Goal: Task Accomplishment & Management: Complete application form

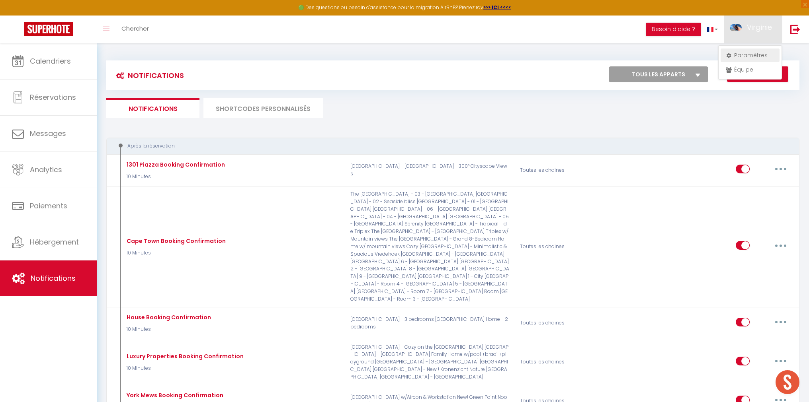
scroll to position [1685, 0]
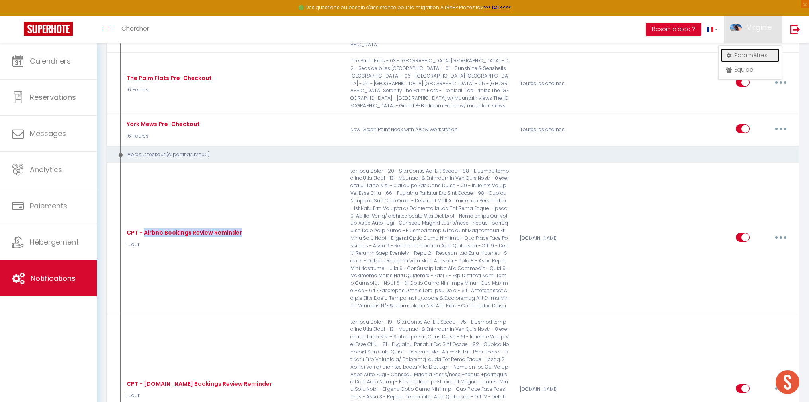
click at [754, 53] on link "Paramètres" at bounding box center [749, 56] width 59 height 14
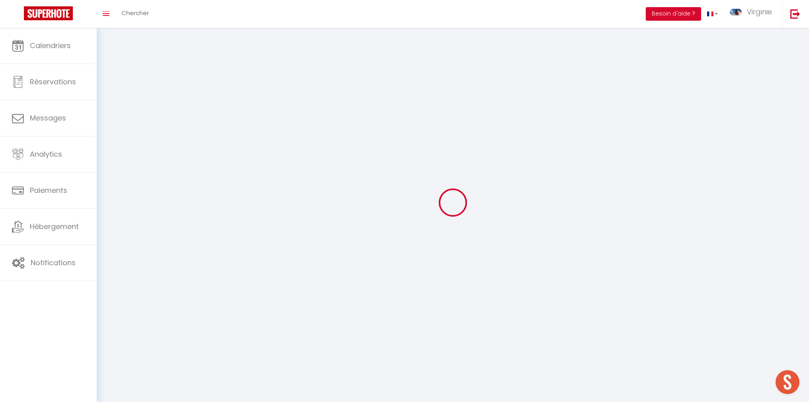
type input "Virginie"
type input "Honore"
type input "[PHONE_NUMBER]"
type input "[STREET_ADDRESS]"
type input "8005"
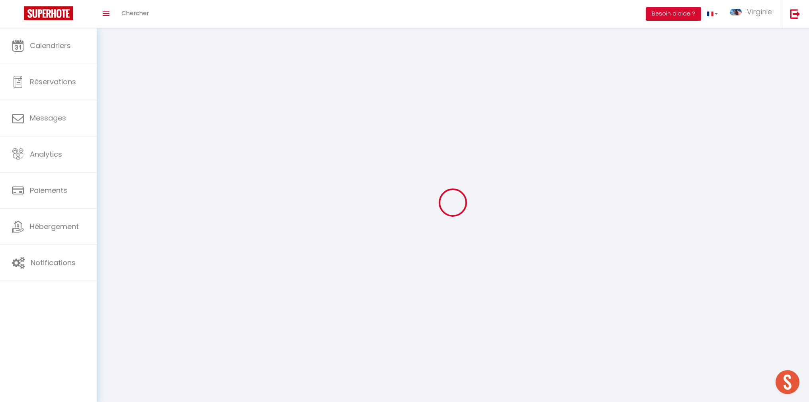
type input "[GEOGRAPHIC_DATA], [GEOGRAPHIC_DATA]"
type input "jIRfpMZgZ6DNX2UR5qCC37Bcr"
type input "qMgxvevbtyGncP1RxFt5oljhm"
select select "199"
select select "91"
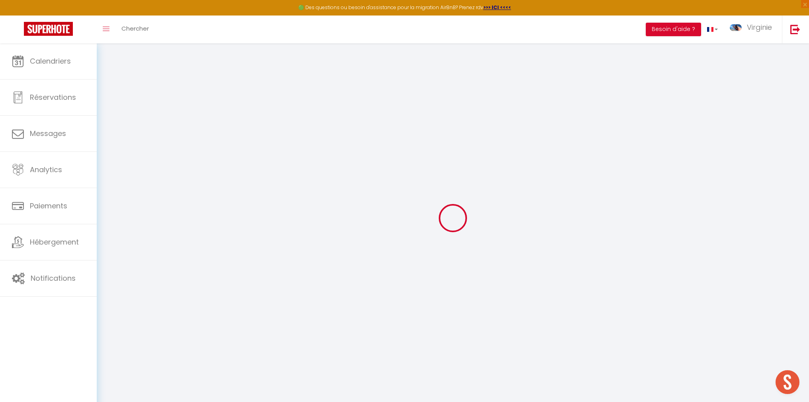
type input "jIRfpMZgZ6DNX2UR5qCC37Bcr"
type input "qMgxvevbtyGncP1RxFt5oljhm"
type input "[URL][DOMAIN_NAME]"
select select "fr"
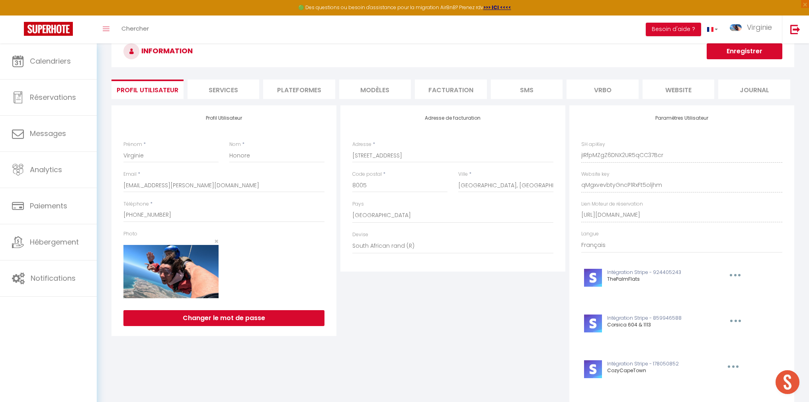
scroll to position [29, 0]
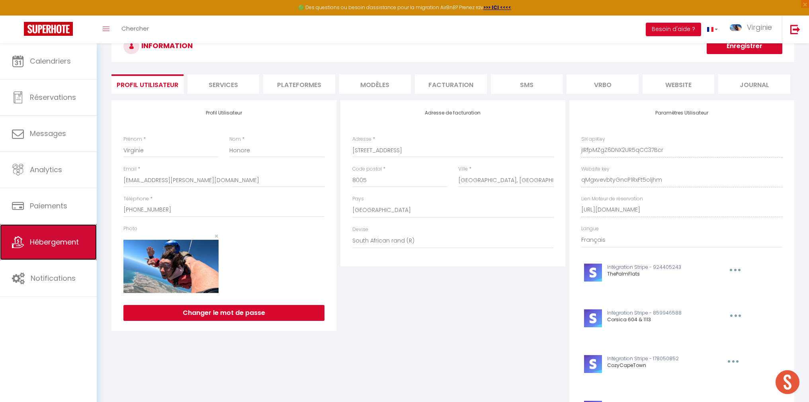
click at [59, 246] on span "Hébergement" at bounding box center [54, 242] width 49 height 10
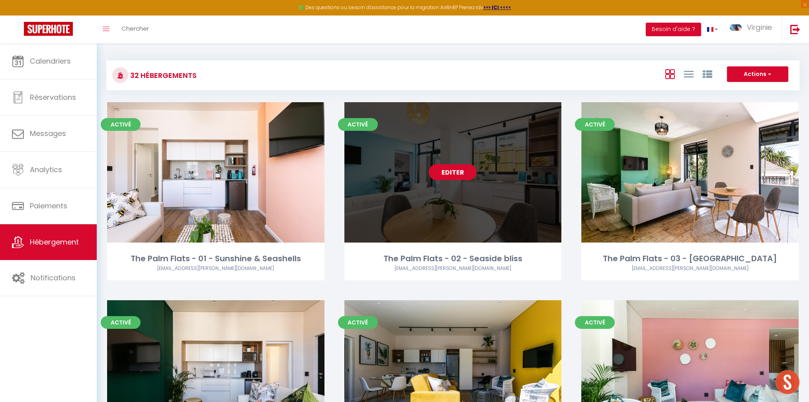
click at [460, 173] on link "Editer" at bounding box center [453, 172] width 48 height 16
click at [451, 172] on link "Editer" at bounding box center [453, 172] width 48 height 16
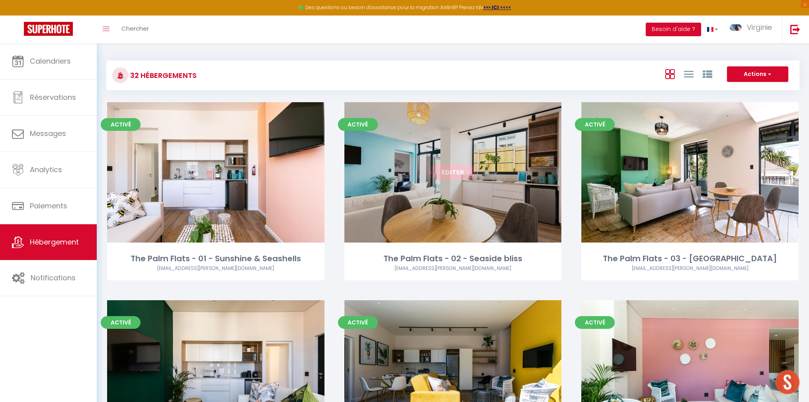
click at [451, 172] on link "Editer" at bounding box center [453, 172] width 48 height 16
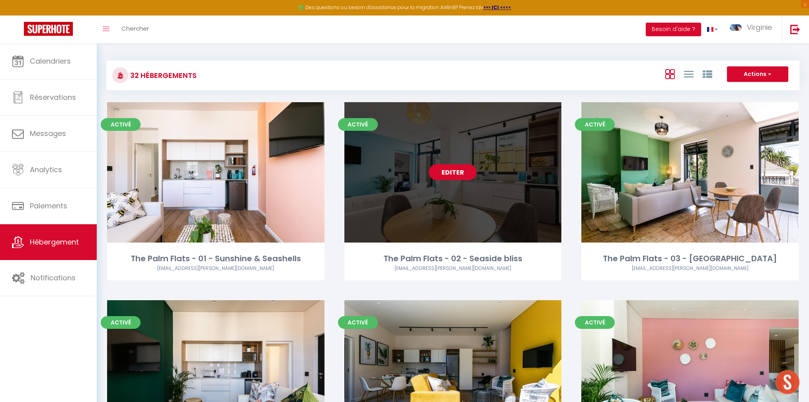
click at [451, 172] on link "Editer" at bounding box center [453, 172] width 48 height 16
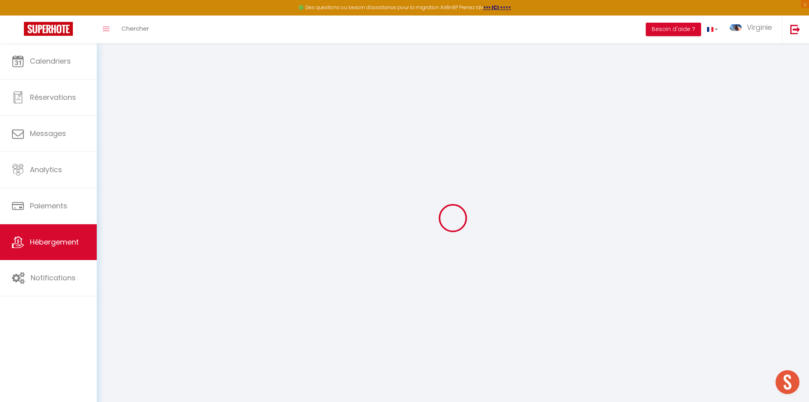
type input "The Palm Flats - 02 - Seaside bliss"
type input "H&M"
type input "Partnership"
type input "[STREET_ADDRESS]"
type input "8005"
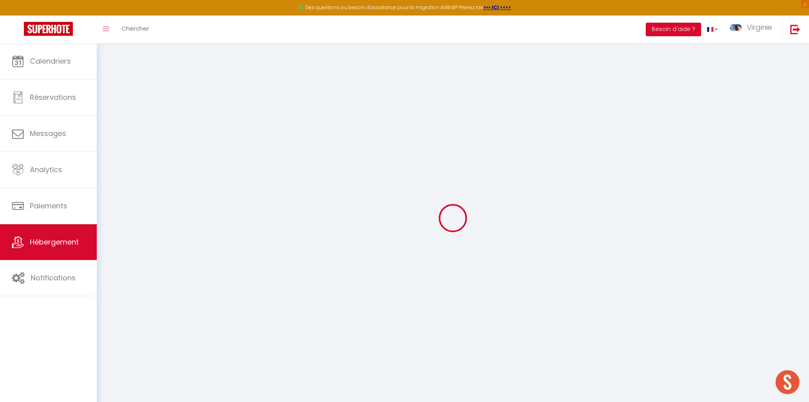
type input "[GEOGRAPHIC_DATA]"
select select "serviced_apartment"
select select "2"
type input "900"
type input "515"
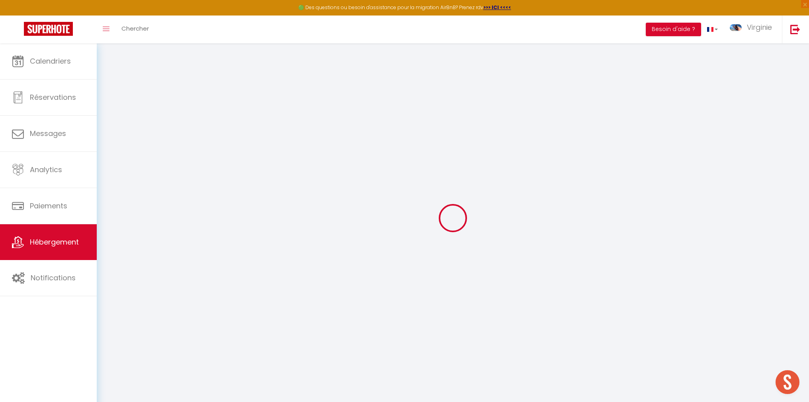
type input "2000"
type input "15"
select select
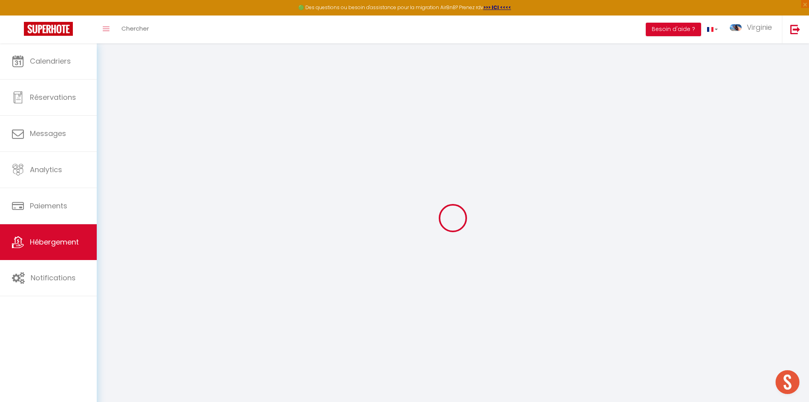
select select
type input "[STREET_ADDRESS]"
type input "8060"
type input "[GEOGRAPHIC_DATA]"
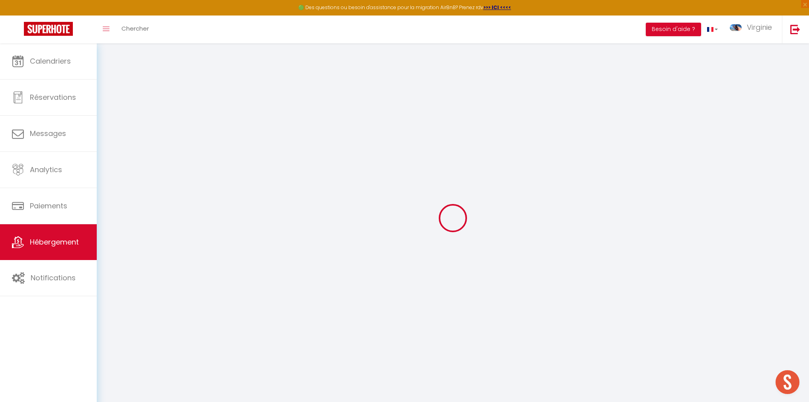
select select "199"
type input "[EMAIL_ADDRESS][DOMAIN_NAME]"
select select "5130"
checkbox input "false"
checkbox input "true"
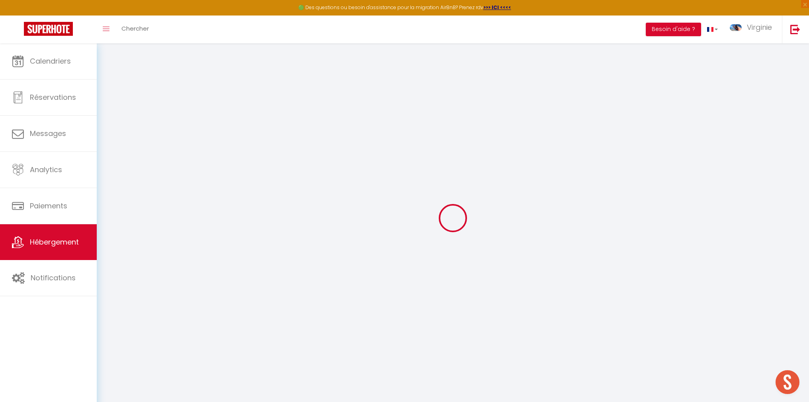
checkbox input "true"
checkbox input "false"
select select "91"
type input "515"
type input "0"
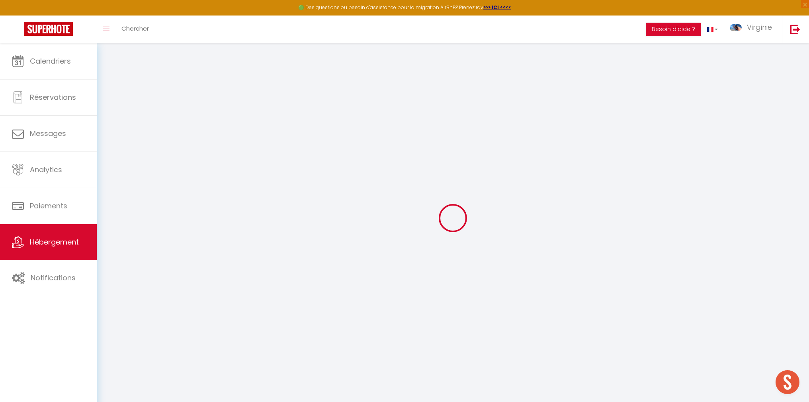
type input "0"
select select "16848"
select select "17391"
select select
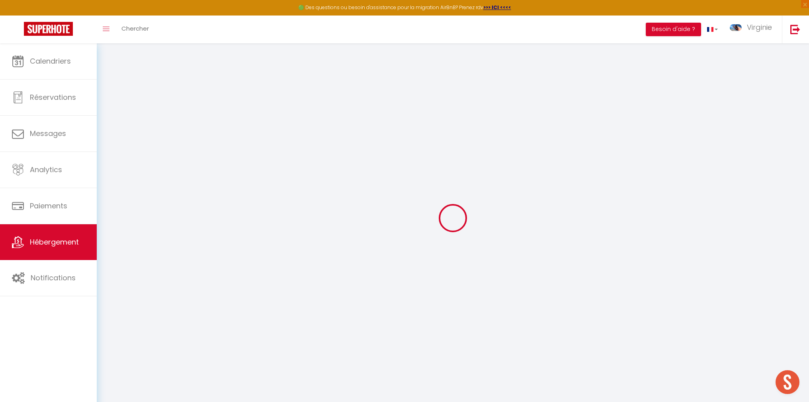
select select
checkbox input "false"
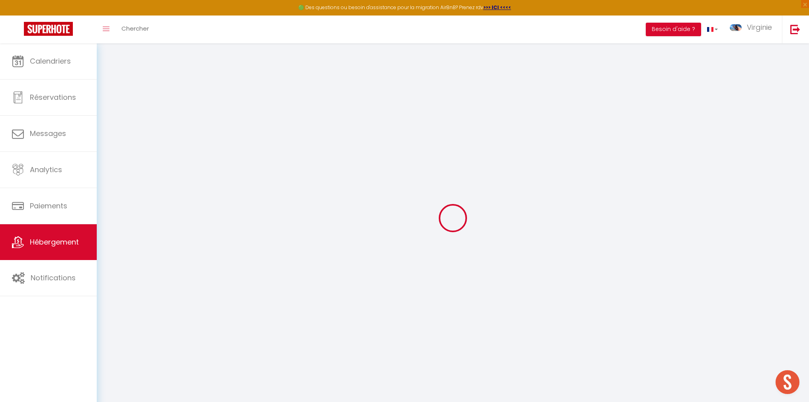
checkbox input "true"
checkbox input "false"
select select
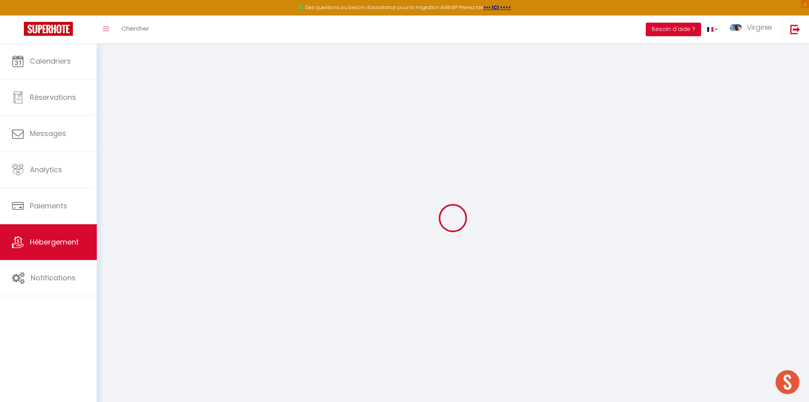
select select
checkbox input "false"
checkbox input "true"
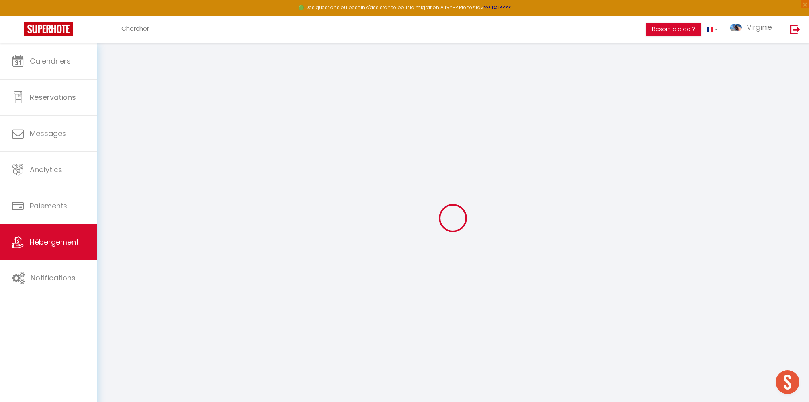
checkbox input "true"
checkbox input "false"
checkbox input "true"
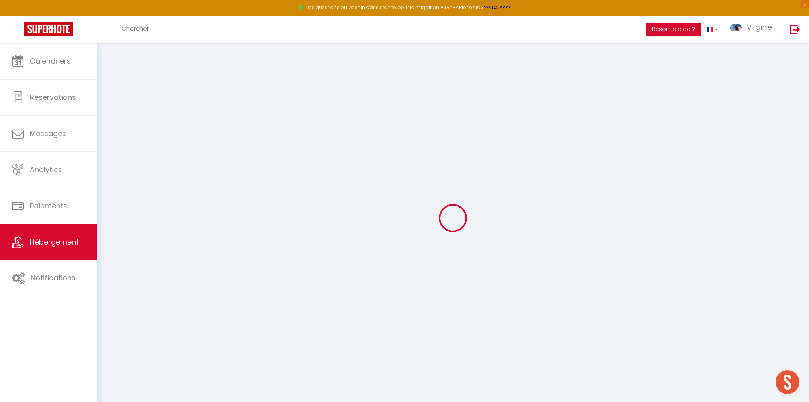
checkbox input "false"
select select "16:00"
select select "23:45"
select select "10:00"
select select "30"
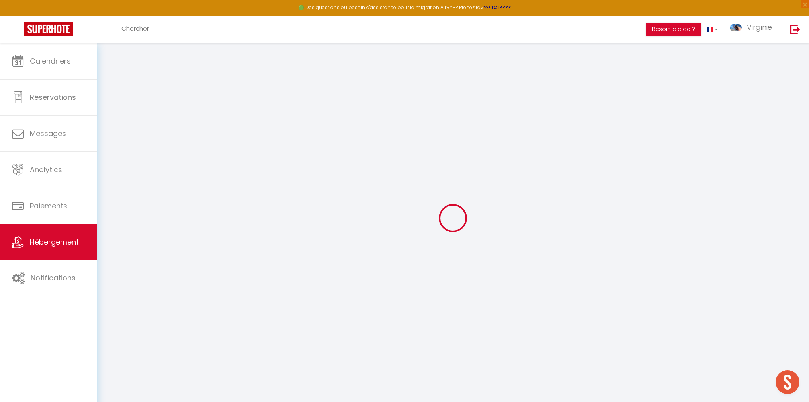
select select "120"
checkbox input "false"
checkbox input "true"
checkbox input "false"
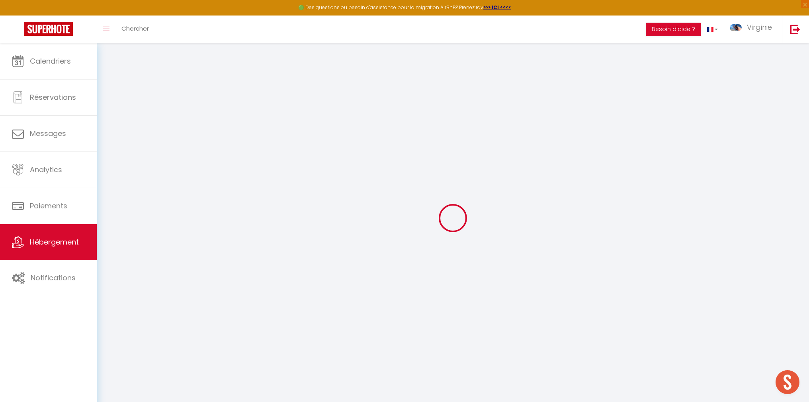
checkbox input "false"
checkbox input "true"
checkbox input "false"
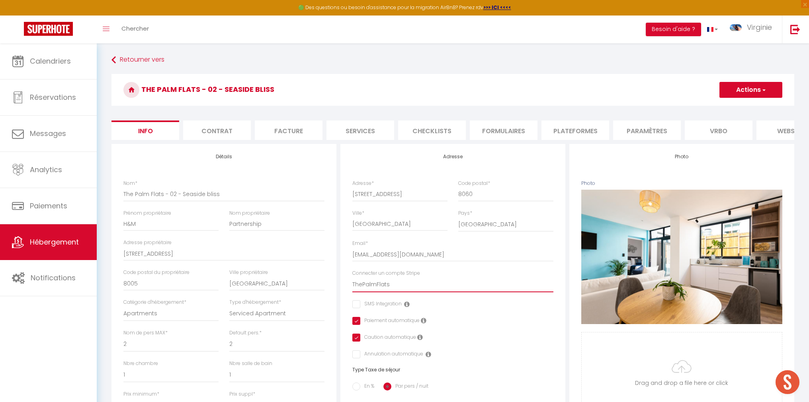
click at [430, 287] on select "ThePalmFlats Corsica 604 & 1113 [GEOGRAPHIC_DATA] [STREET_ADDRESS]" at bounding box center [452, 284] width 201 height 15
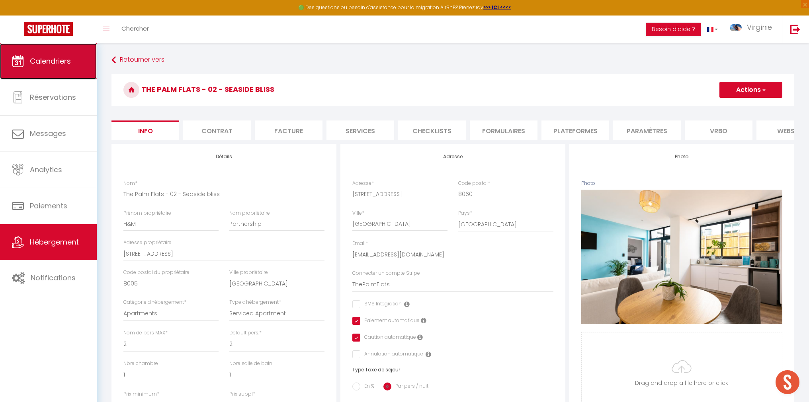
click at [68, 65] on span "Calendriers" at bounding box center [50, 61] width 41 height 10
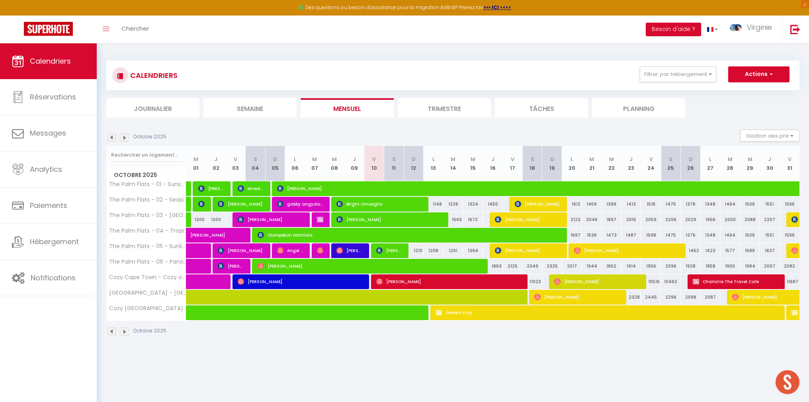
click at [125, 136] on img at bounding box center [124, 137] width 9 height 9
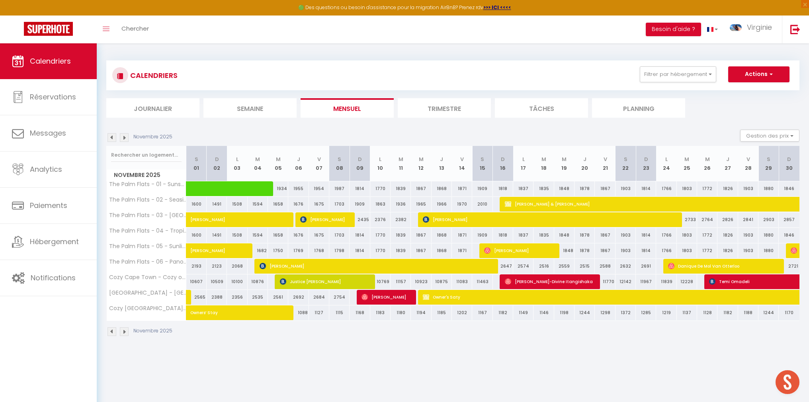
click at [124, 136] on img at bounding box center [124, 137] width 9 height 9
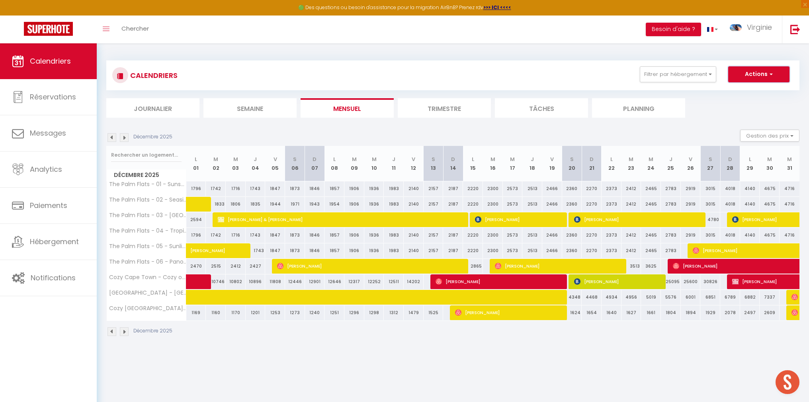
click at [763, 76] on button "Actions" at bounding box center [758, 74] width 61 height 16
click at [744, 92] on link "Nouvelle réservation" at bounding box center [749, 93] width 69 height 12
select select
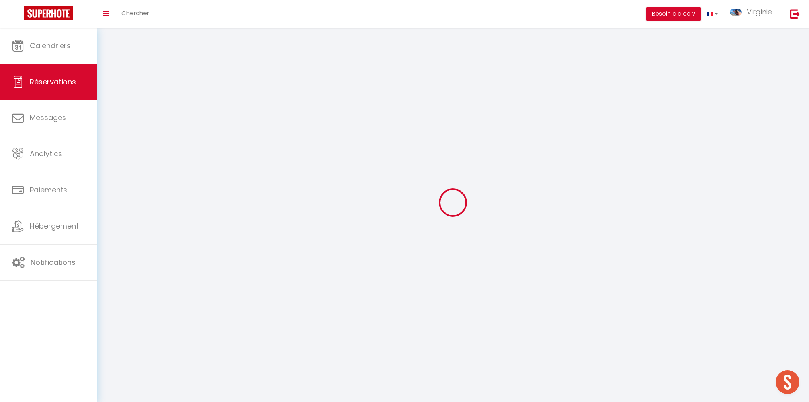
select select
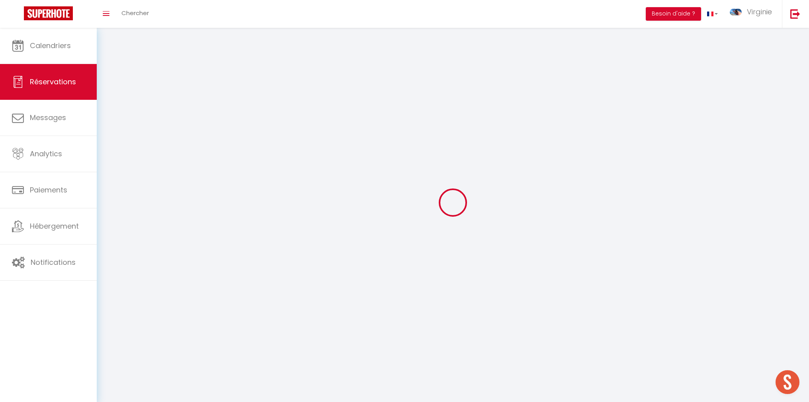
select select
checkbox input "false"
select select
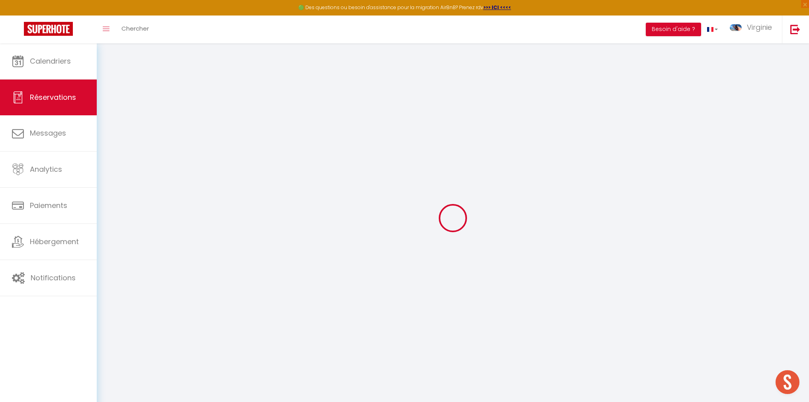
select select
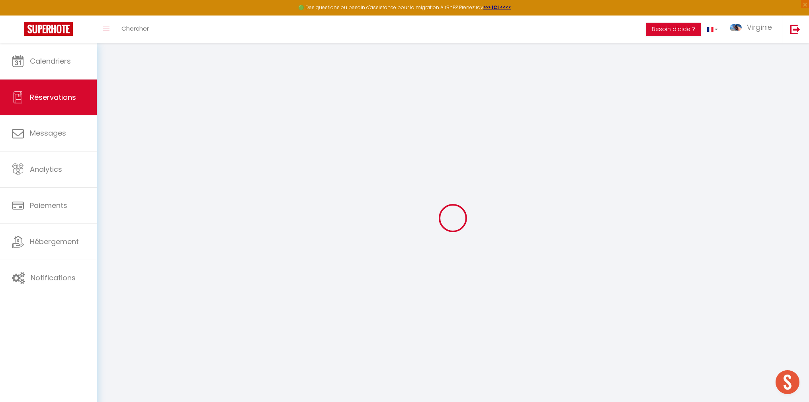
select select
checkbox input "false"
select select
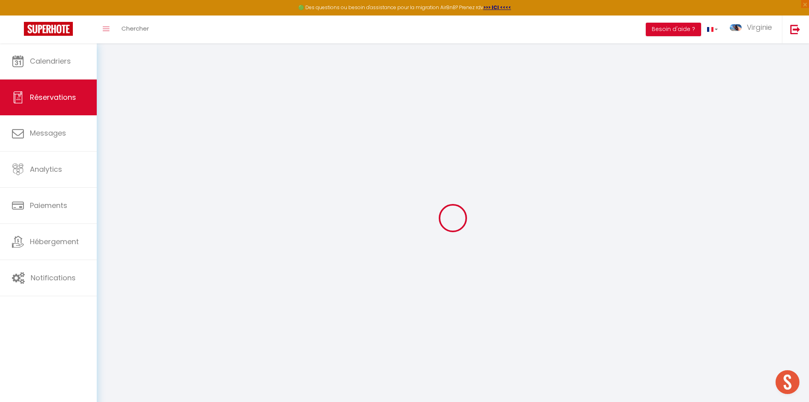
select select
checkbox input "false"
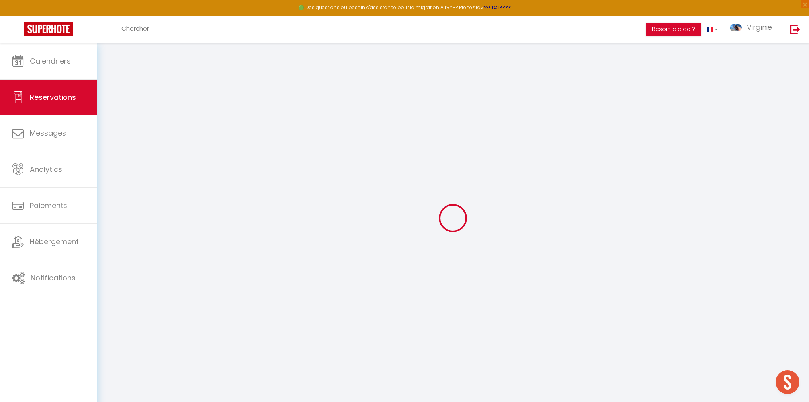
select select
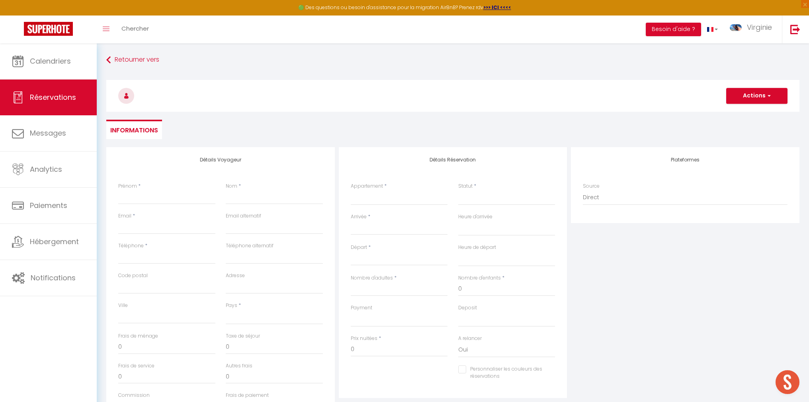
select select
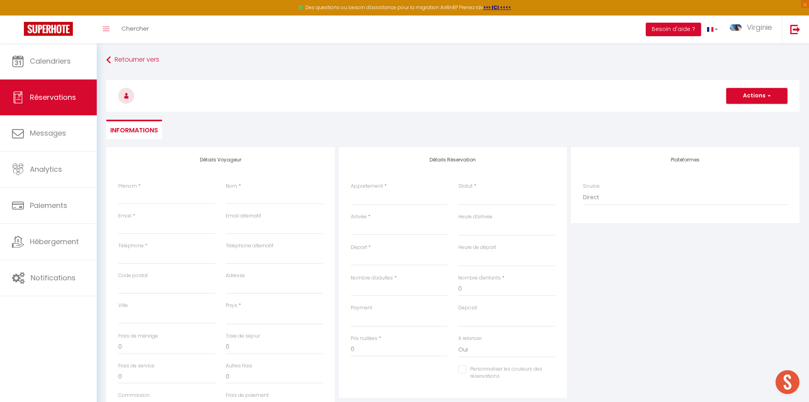
select select
checkbox input "false"
select select
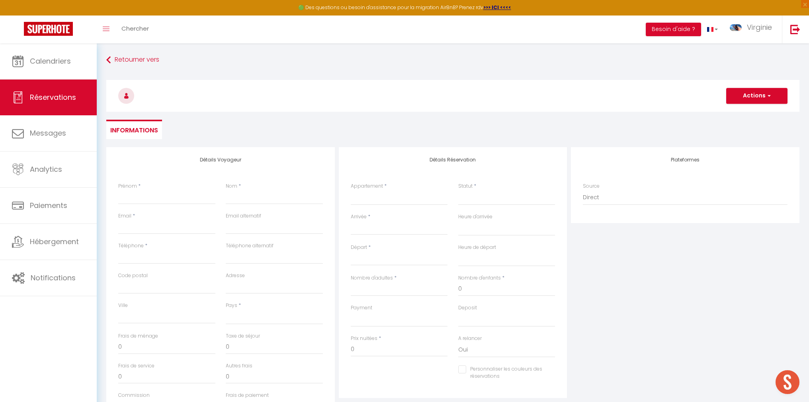
select select
checkbox input "false"
select select
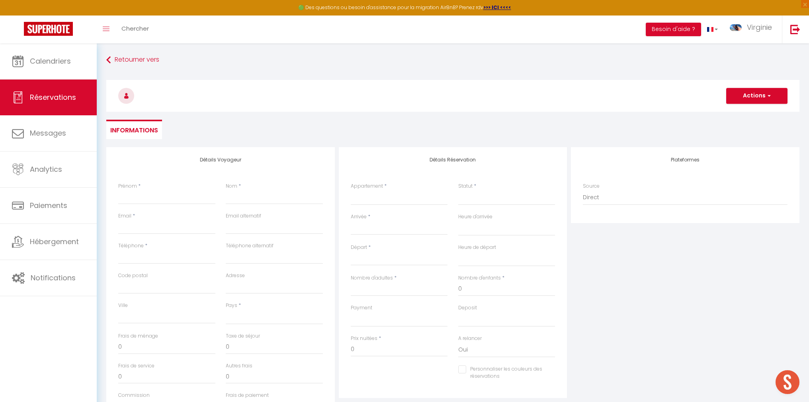
select select
click at [363, 197] on select "The [GEOGRAPHIC_DATA] - 01 - Sunshine & Seashells The [GEOGRAPHIC_DATA] - 02 - …" at bounding box center [399, 197] width 97 height 15
select select "34133"
click at [351, 190] on select "The [GEOGRAPHIC_DATA] - 01 - Sunshine & Seashells The [GEOGRAPHIC_DATA] - 02 - …" at bounding box center [399, 197] width 97 height 15
select select
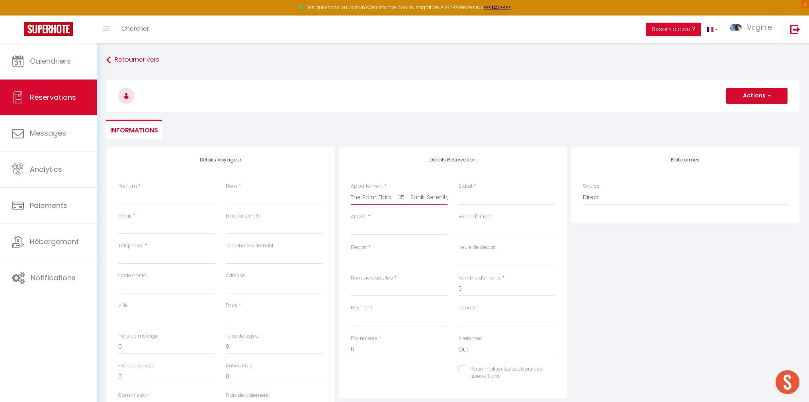
select select
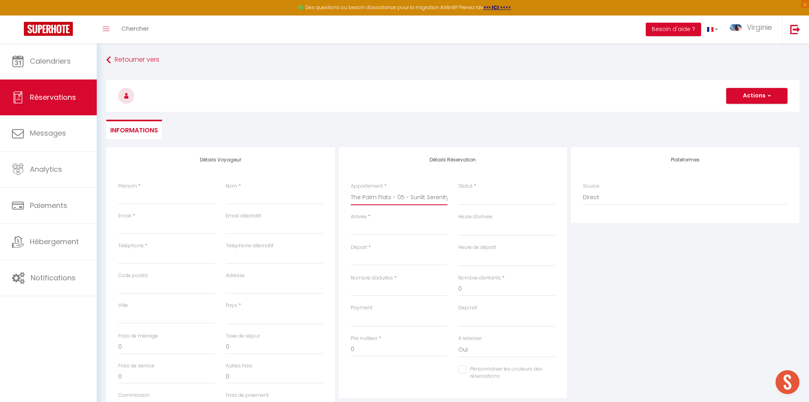
checkbox input "false"
click at [388, 230] on input "Arrivée" at bounding box center [399, 229] width 97 height 10
select select
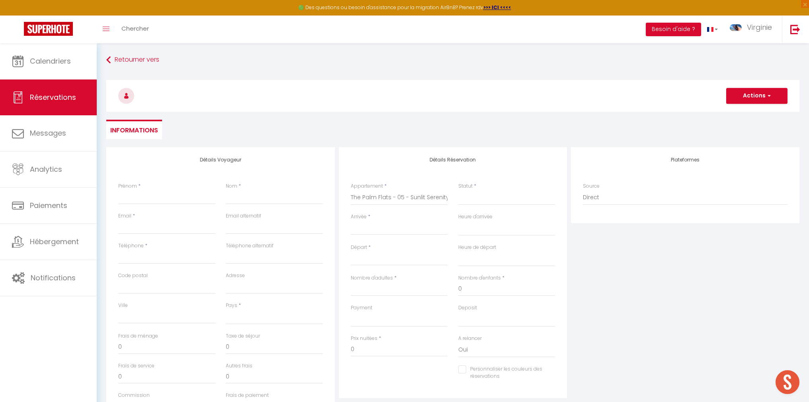
select select
checkbox input "false"
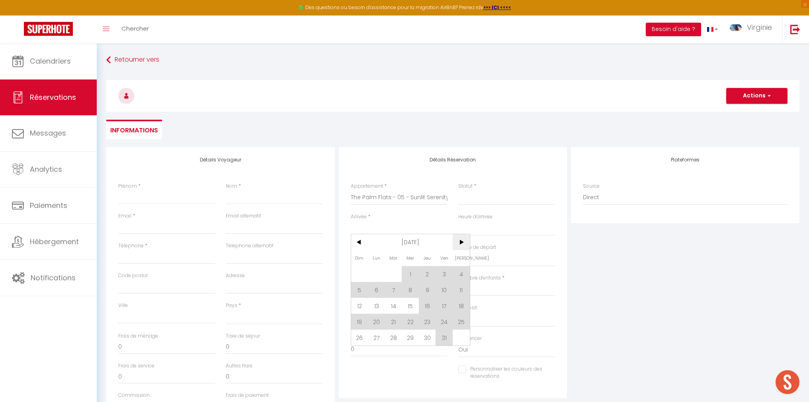
click at [466, 242] on span ">" at bounding box center [460, 242] width 17 height 16
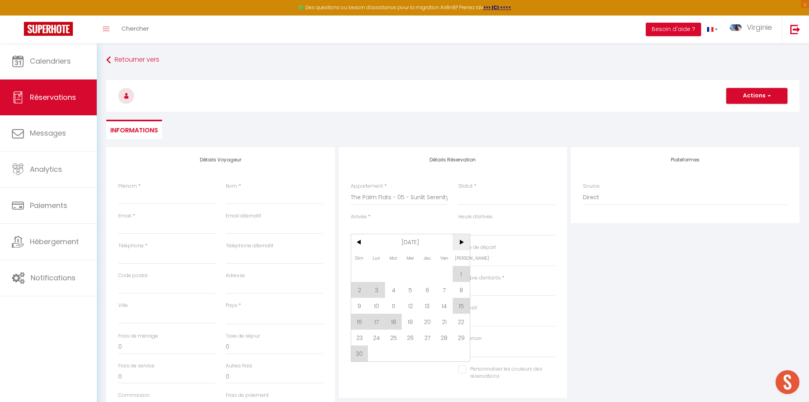
click at [465, 242] on span ">" at bounding box center [460, 242] width 17 height 16
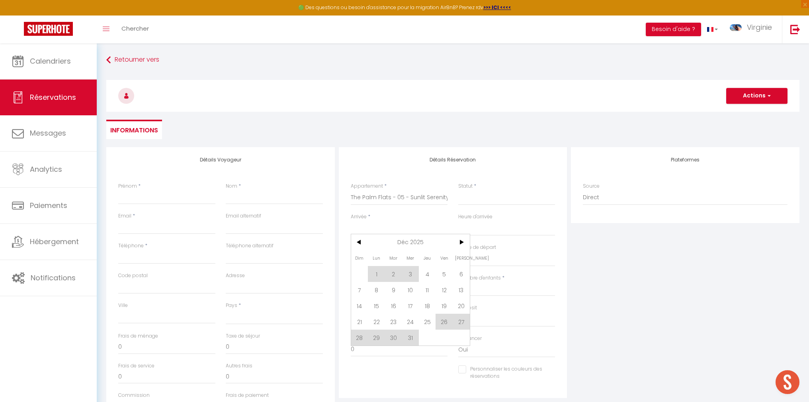
click at [432, 291] on span "11" at bounding box center [427, 290] width 17 height 16
select select
type input "Jeu 11 Décembre 2025"
select select
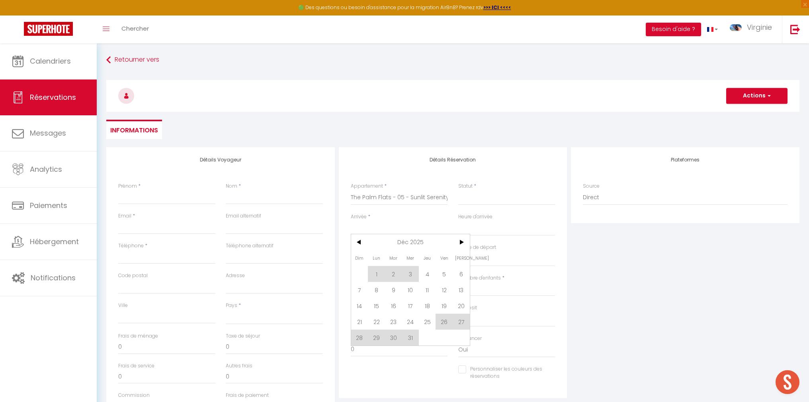
type input "Ven 12 Décembre 2025"
select select
checkbox input "false"
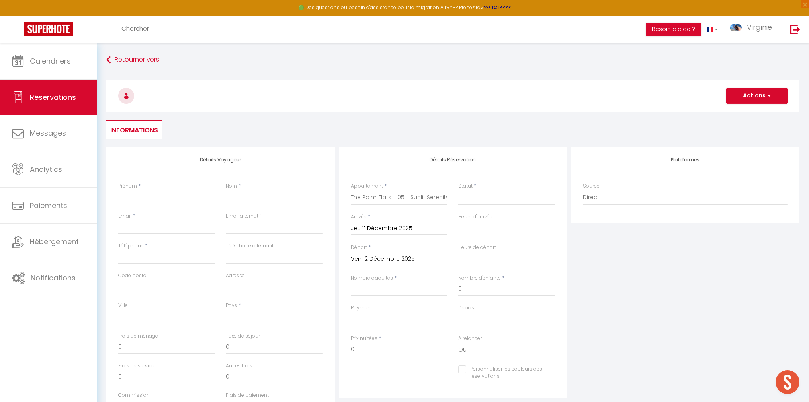
click at [417, 257] on input "Ven 12 Décembre 2025" at bounding box center [399, 259] width 97 height 10
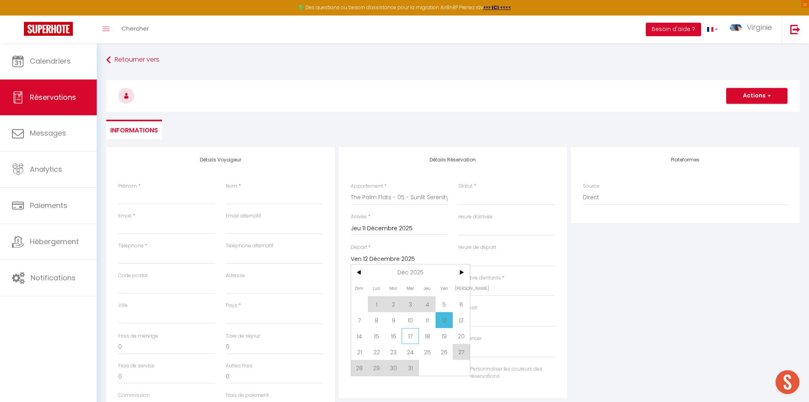
click at [412, 334] on span "17" at bounding box center [409, 336] width 17 height 16
select select
type input "Mer 17 Décembre 2025"
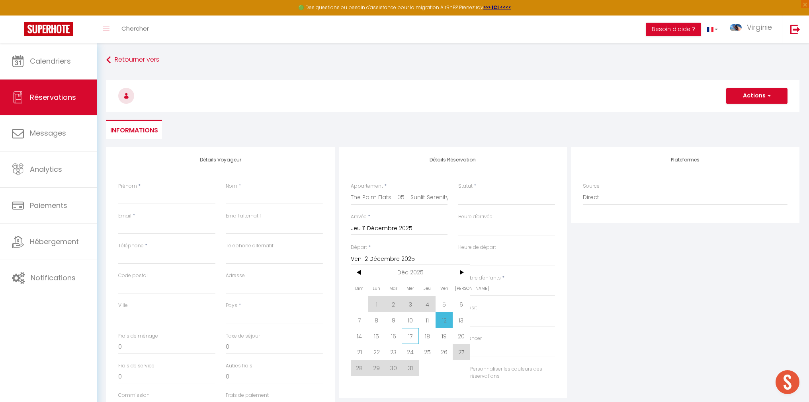
select select
checkbox input "false"
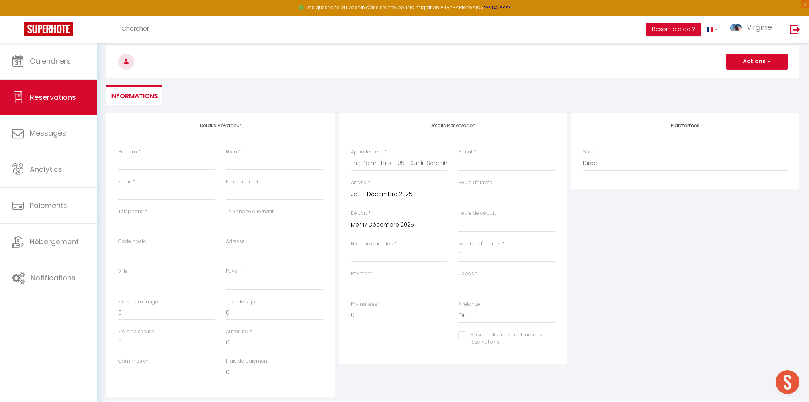
scroll to position [38, 0]
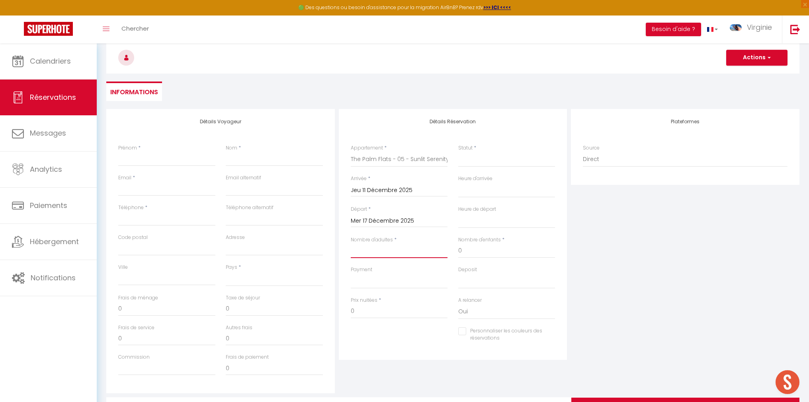
click at [386, 251] on input "Nombre d'adultes" at bounding box center [399, 251] width 97 height 14
type input "2"
select select
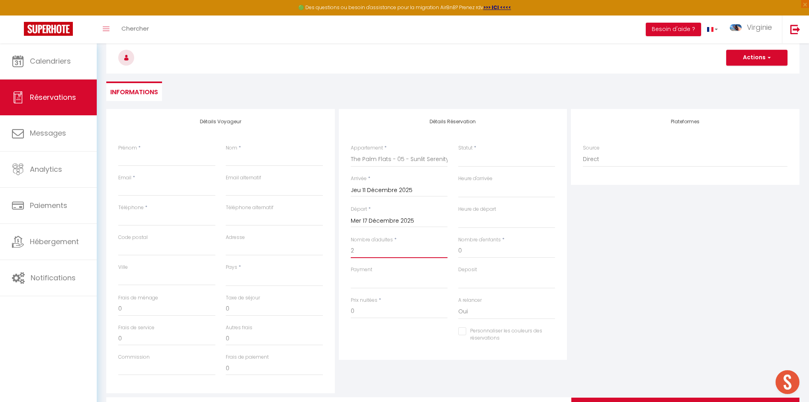
select select
checkbox input "false"
select select
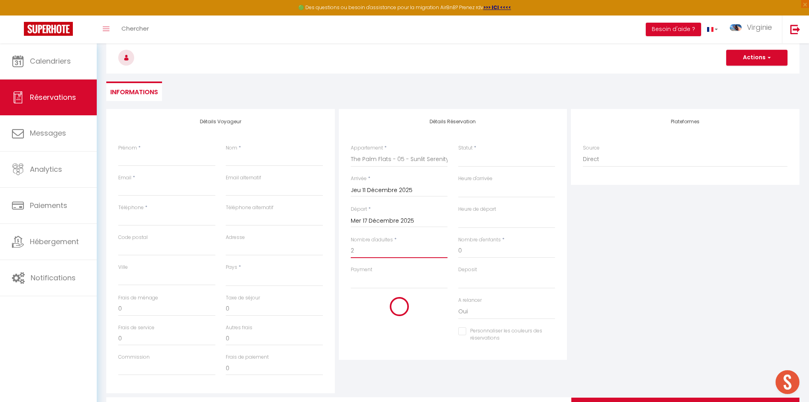
type input "630"
select select
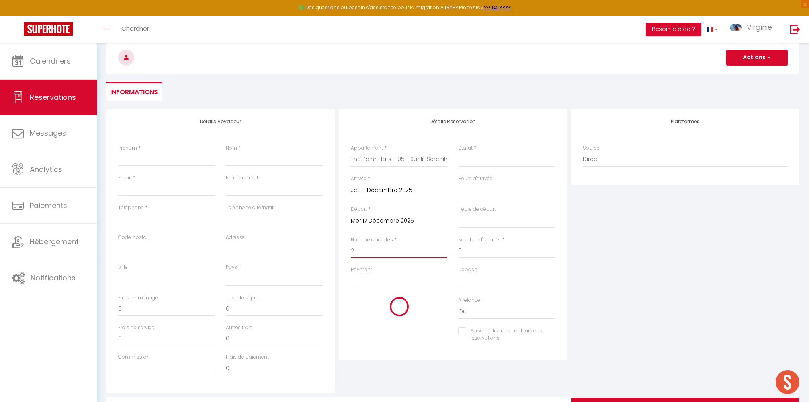
select select
type input "12987"
checkbox input "false"
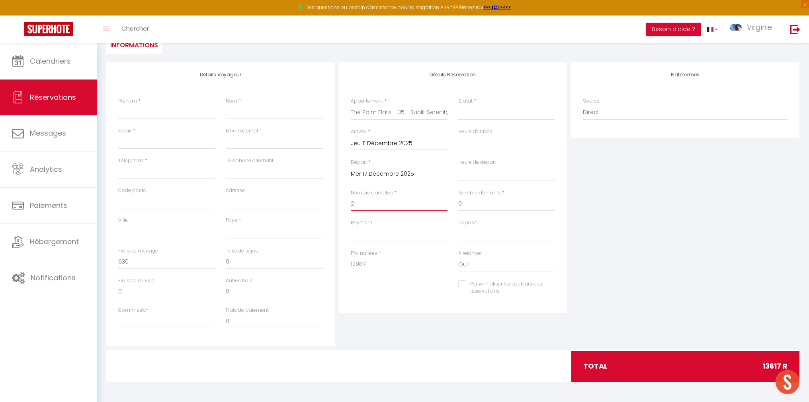
type input "2"
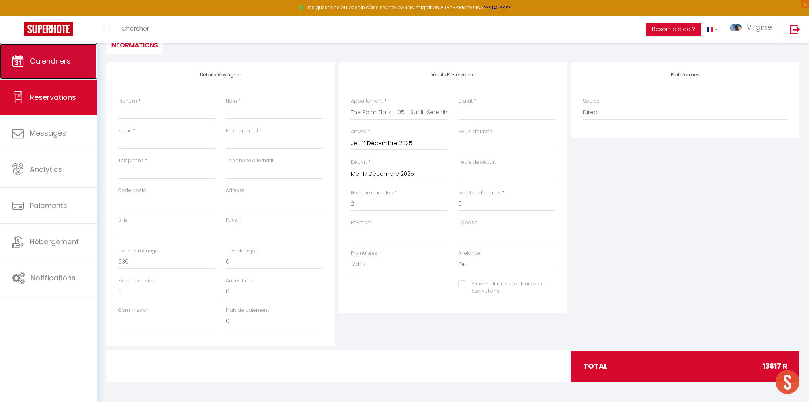
click at [53, 54] on link "Calendriers" at bounding box center [48, 61] width 97 height 36
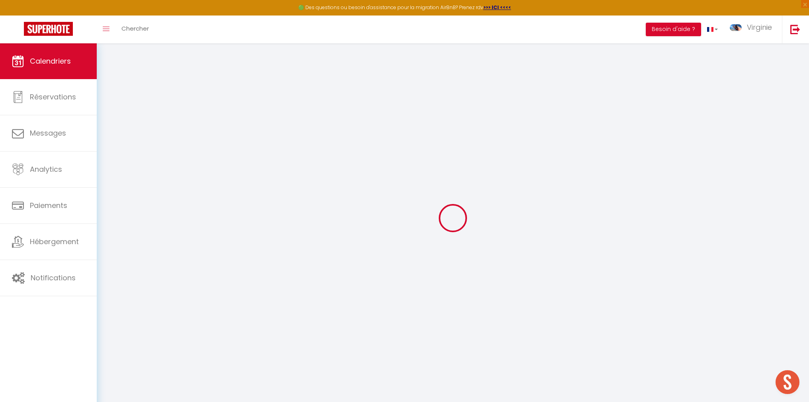
select select
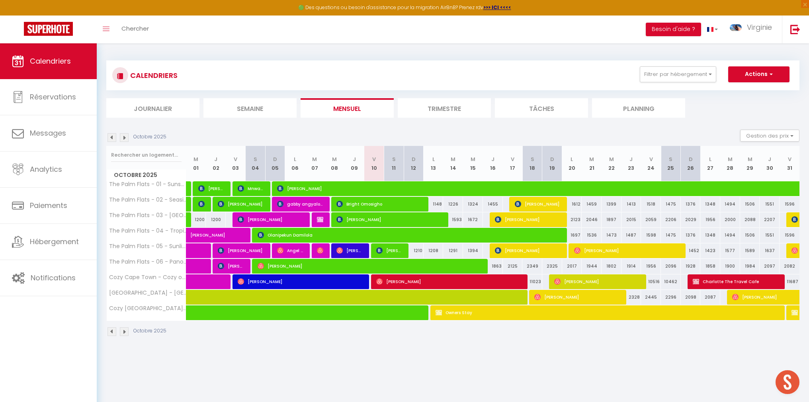
scroll to position [1, 0]
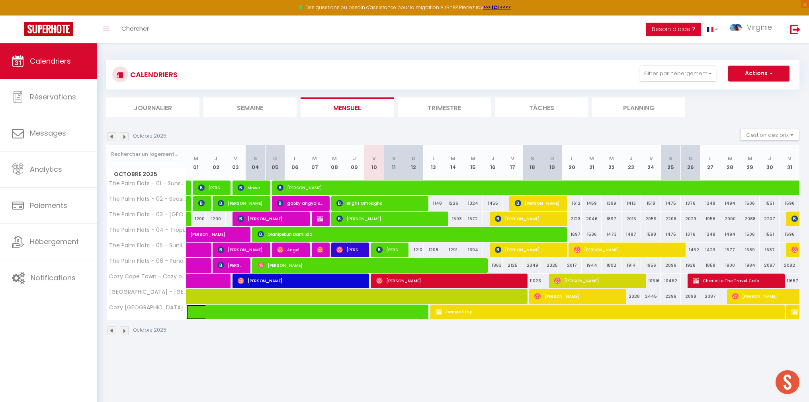
click at [413, 315] on span at bounding box center [308, 312] width 220 height 15
select select "OK"
select select "0"
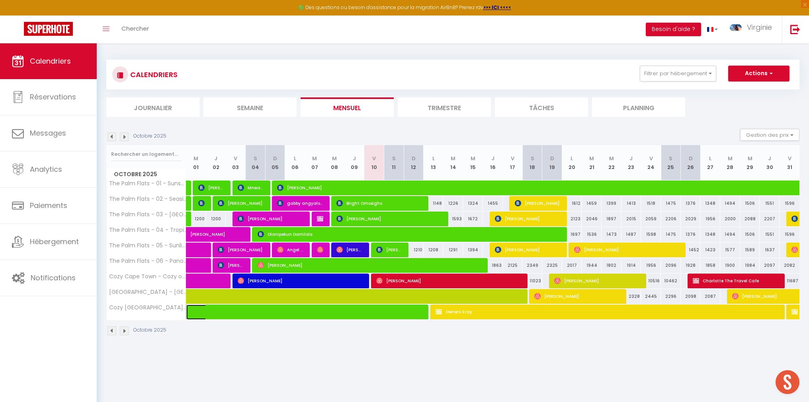
select select "1"
select select
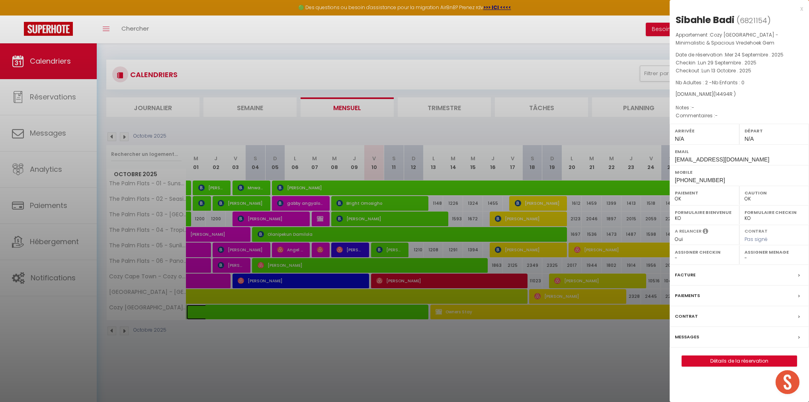
select select "16848"
select select "17390"
click at [801, 10] on div "x" at bounding box center [735, 9] width 133 height 10
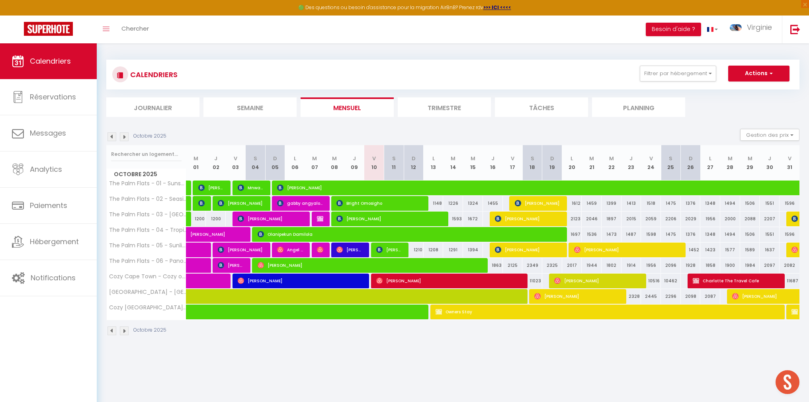
click at [123, 138] on img at bounding box center [124, 137] width 9 height 9
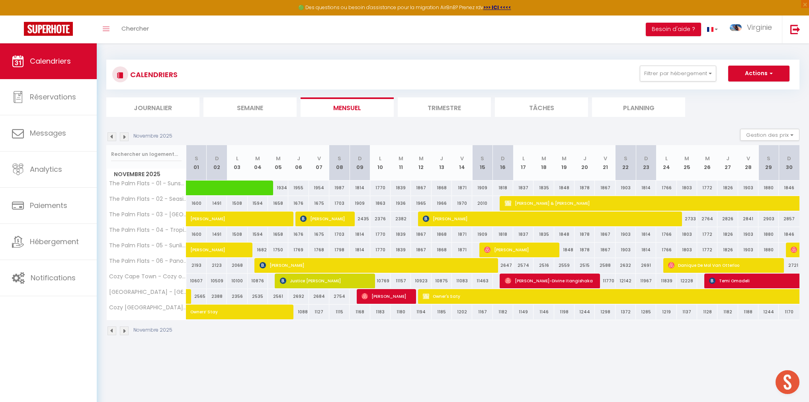
click at [126, 137] on img at bounding box center [124, 137] width 9 height 9
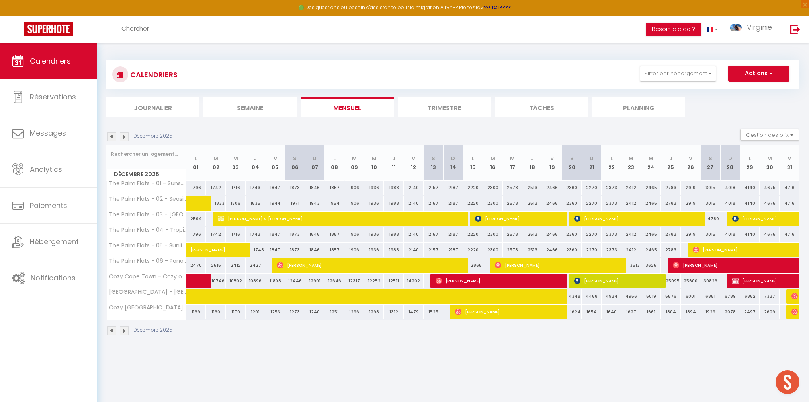
click at [111, 137] on img at bounding box center [111, 137] width 9 height 9
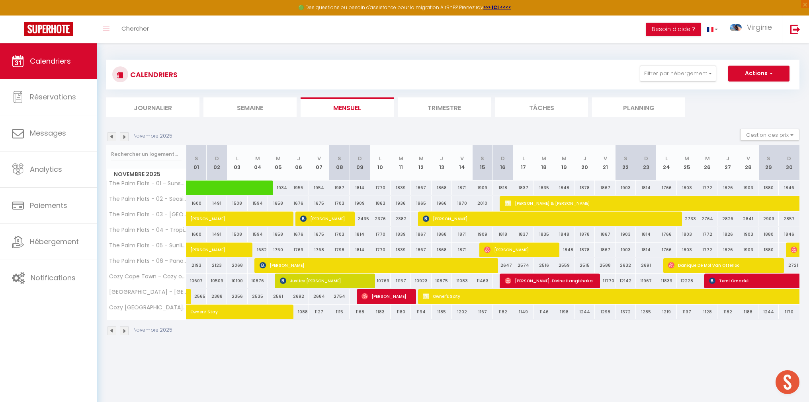
click at [111, 137] on img at bounding box center [111, 137] width 9 height 9
